Goal: Information Seeking & Learning: Learn about a topic

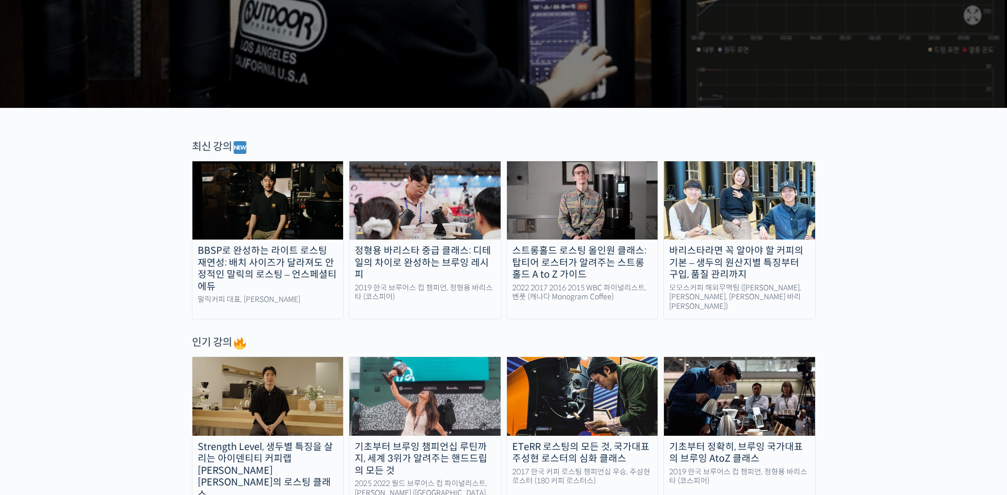
scroll to position [264, 0]
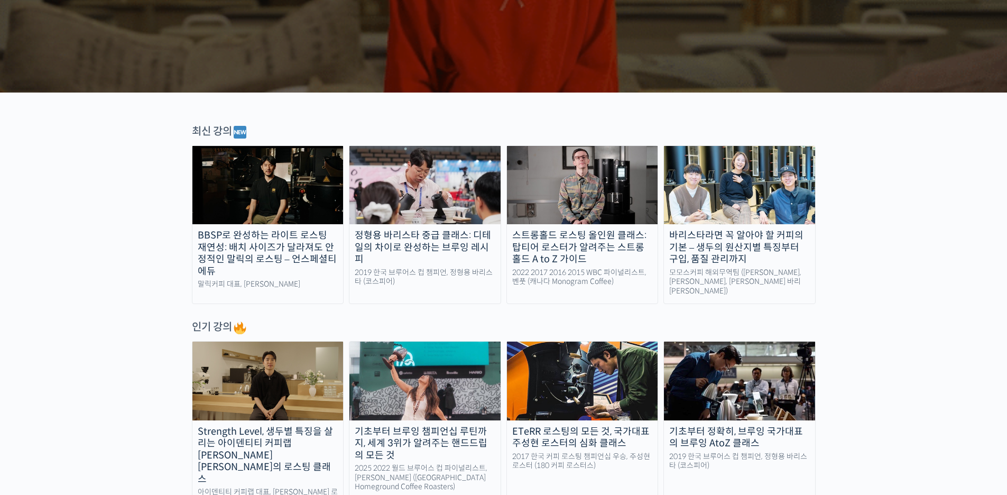
click at [308, 242] on div "BBSP로 완성하는 라이트 로스팅 재연성: 배치 사이즈가 달라져도 안정적인 말릭의 로스팅 – 언스페셜티 에듀" at bounding box center [267, 253] width 151 height 48
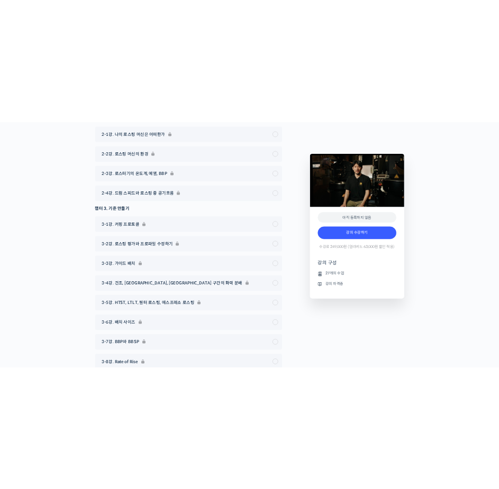
scroll to position [4384, 0]
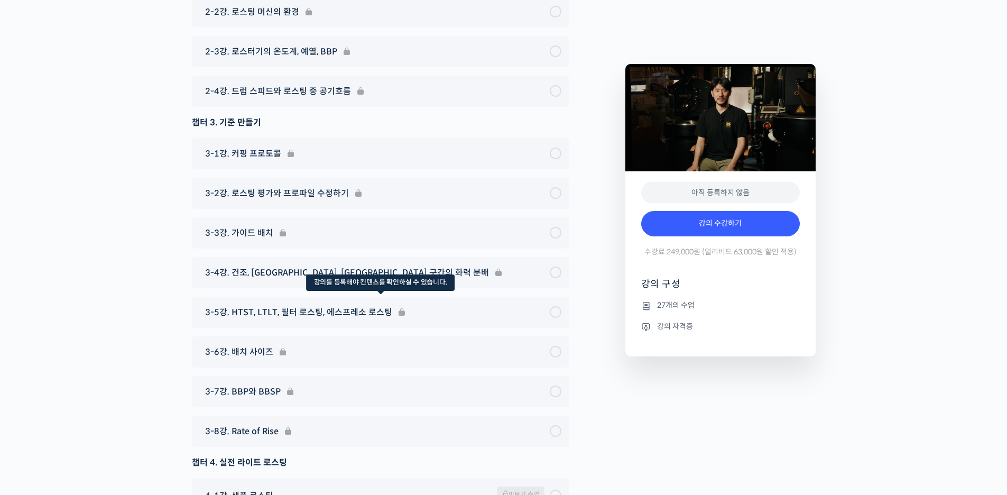
click at [314, 328] on div "3-5강. HTST, LTLT, 필터 로스팅, 에스프레소 로스팅" at bounding box center [381, 312] width 378 height 31
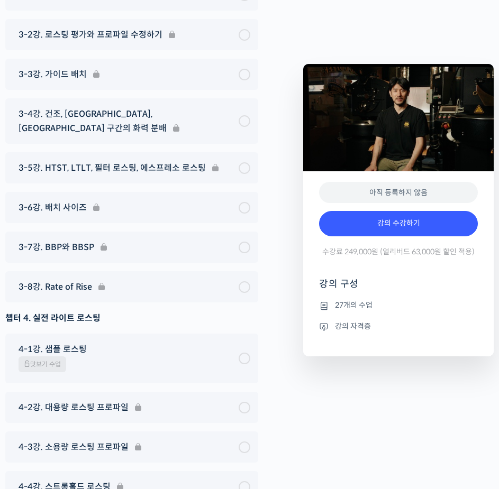
scroll to position [4023, 0]
